Goal: Task Accomplishment & Management: Use online tool/utility

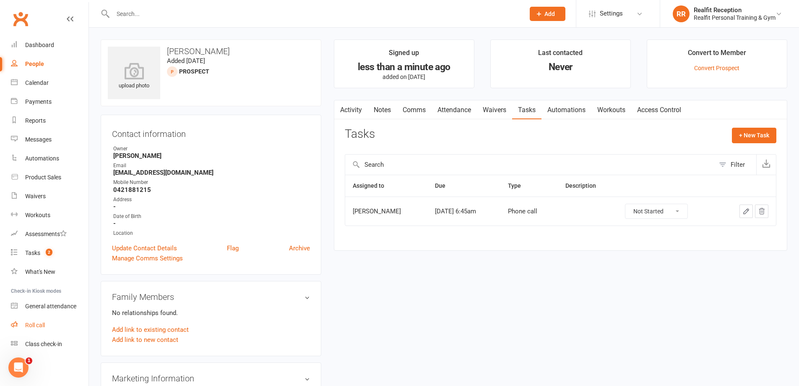
click at [44, 327] on div "Roll call" at bounding box center [35, 324] width 20 height 7
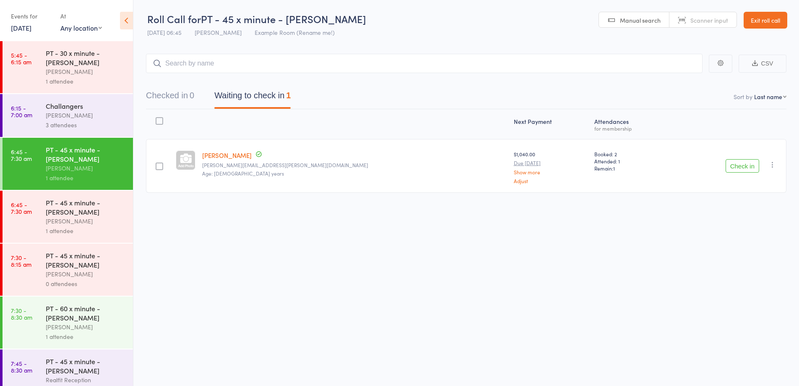
click at [744, 167] on button "Check in" at bounding box center [743, 165] width 34 height 13
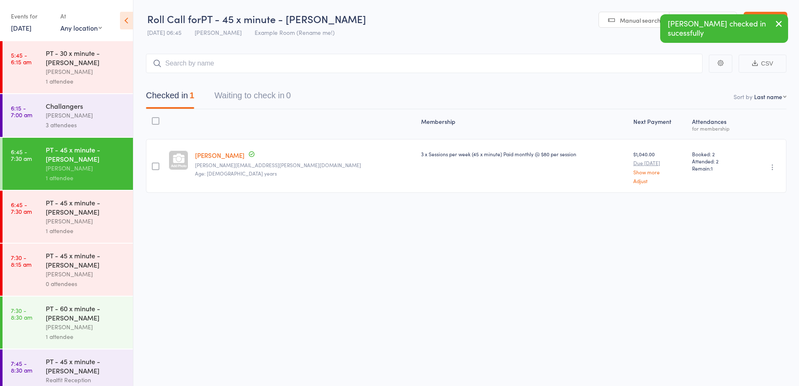
click at [105, 218] on div "[PERSON_NAME]" at bounding box center [86, 221] width 80 height 10
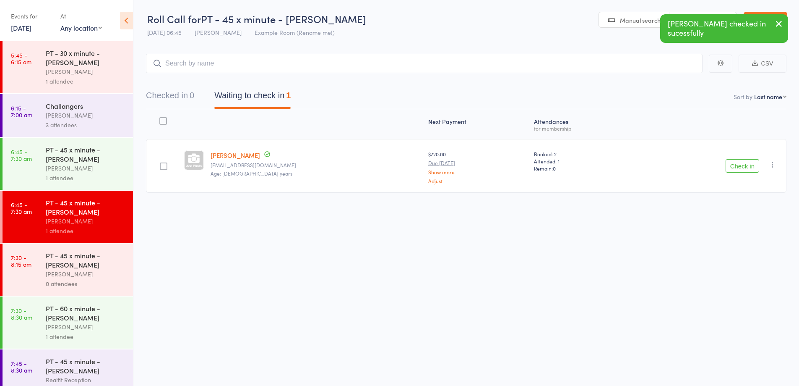
click at [737, 163] on button "Check in" at bounding box center [743, 165] width 34 height 13
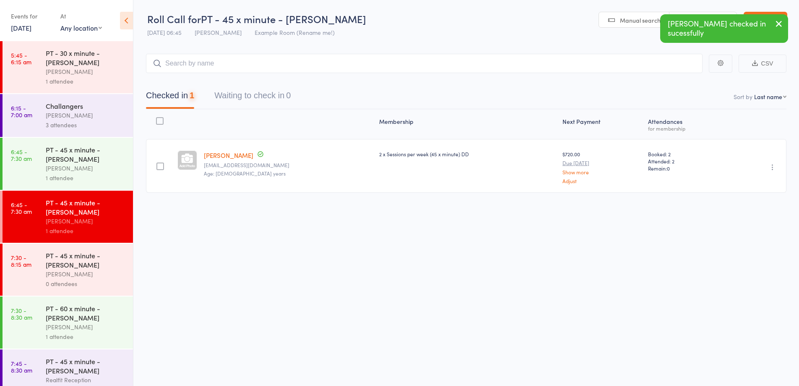
click at [102, 272] on div "[PERSON_NAME]" at bounding box center [86, 274] width 80 height 10
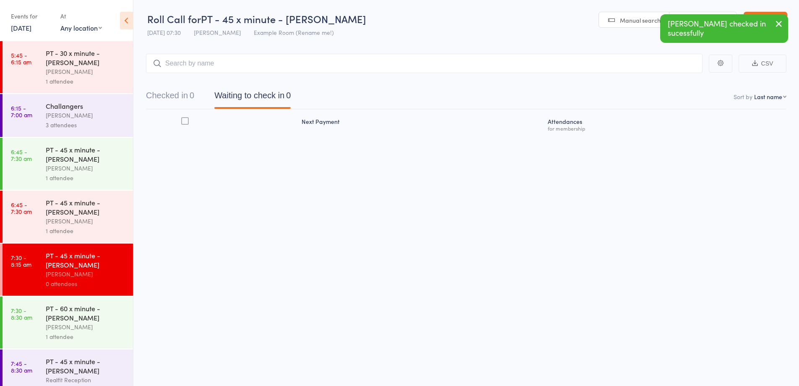
click at [234, 61] on input "search" at bounding box center [424, 63] width 557 height 19
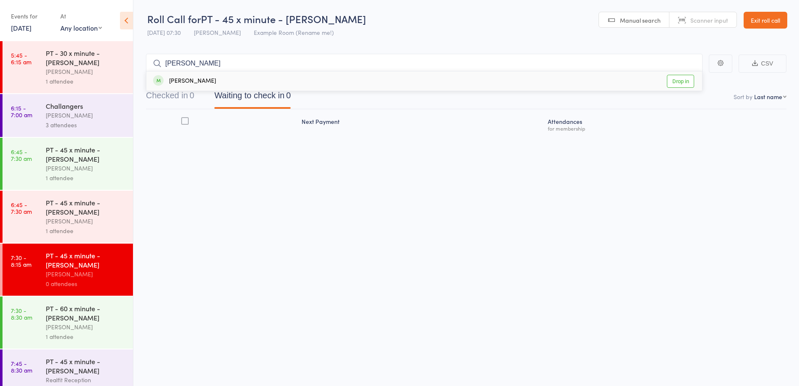
type input "[PERSON_NAME]"
click at [278, 79] on div "[PERSON_NAME] Drop in" at bounding box center [424, 80] width 556 height 19
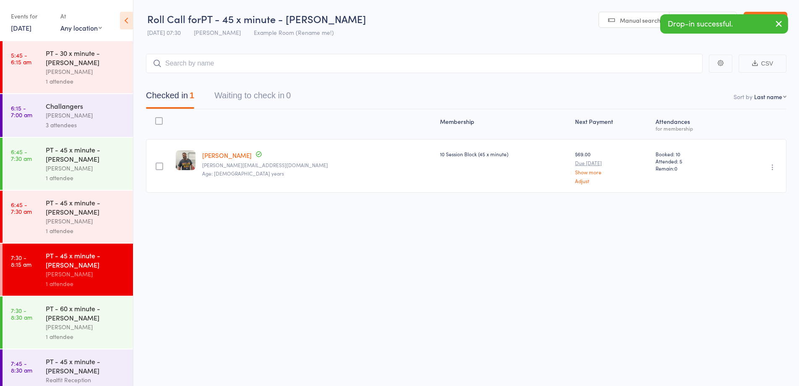
click at [97, 325] on div "[PERSON_NAME]" at bounding box center [86, 327] width 80 height 10
